Goal: Find specific page/section: Find specific page/section

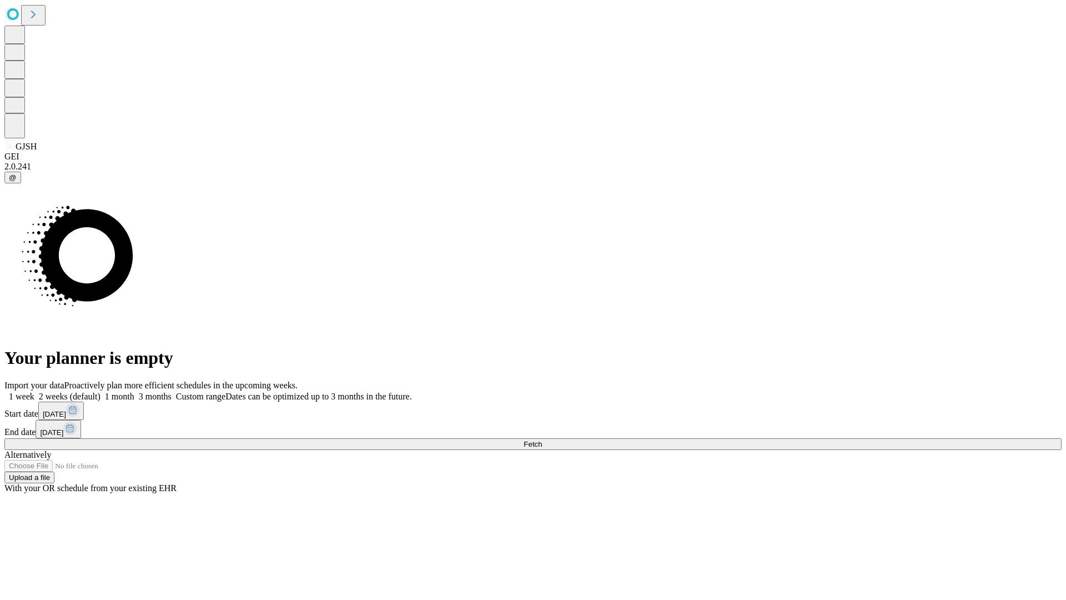
click at [542, 440] on span "Fetch" at bounding box center [533, 444] width 18 height 8
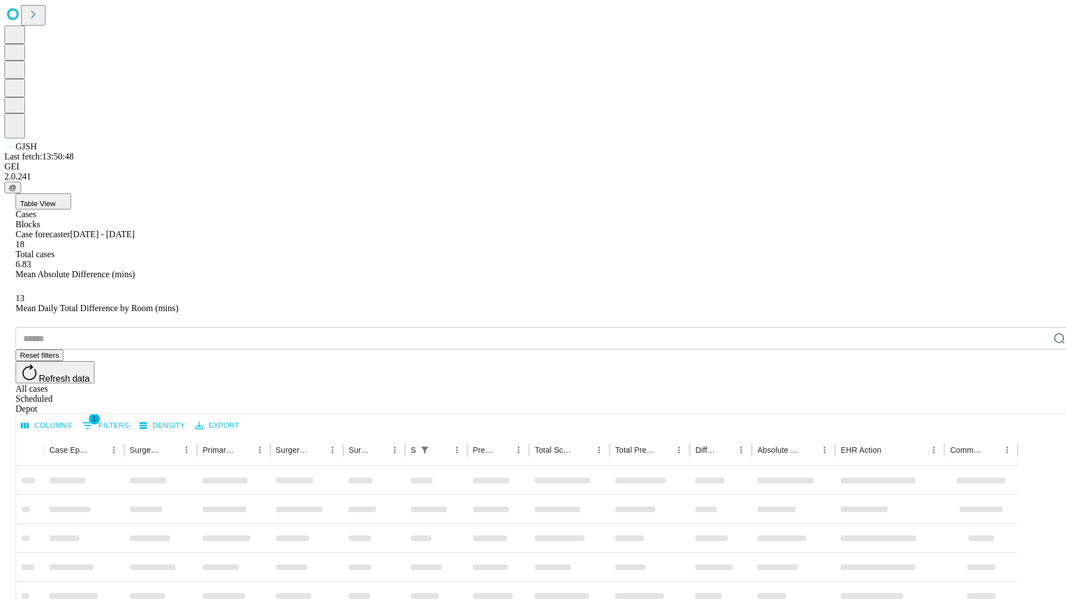
click at [1037, 404] on div "Depot" at bounding box center [544, 409] width 1057 height 10
